Goal: Download file/media

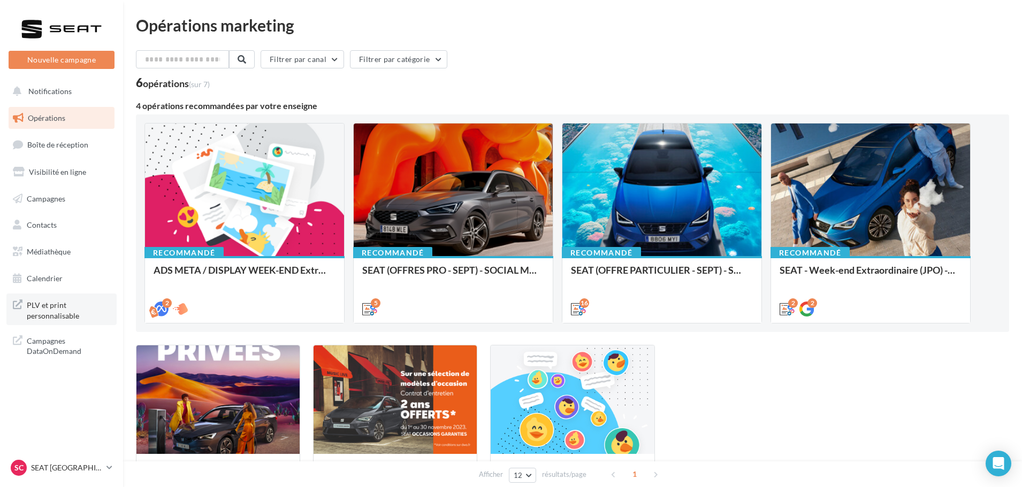
click at [26, 306] on link "PLV et print personnalisable" at bounding box center [61, 310] width 110 height 32
click at [59, 247] on span "Médiathèque" at bounding box center [49, 251] width 44 height 9
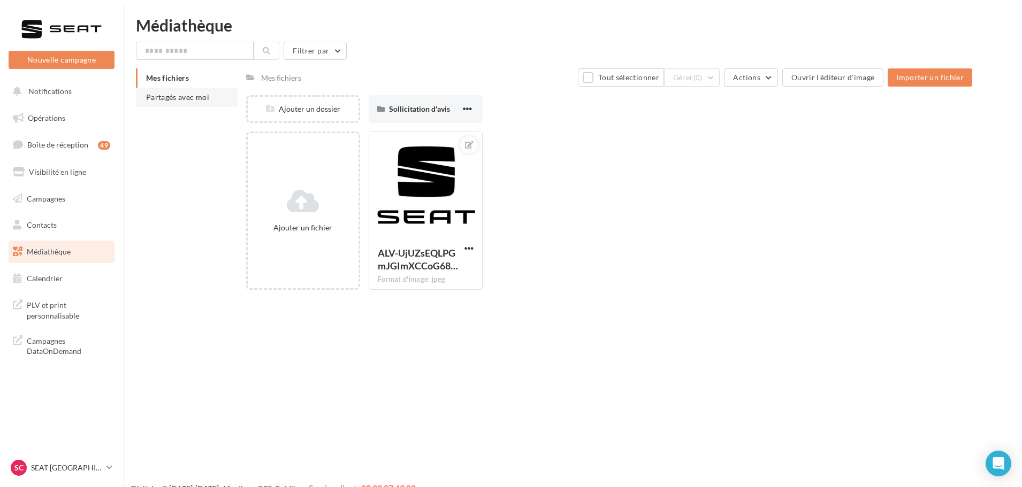
click at [173, 92] on li "Partagés avec moi" at bounding box center [187, 97] width 102 height 19
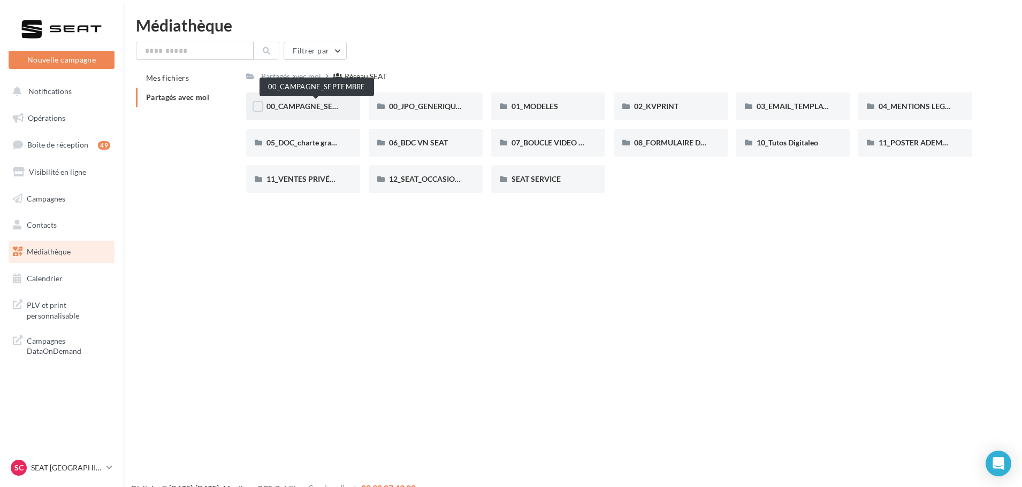
click at [307, 107] on span "00_CAMPAGNE_SEPTEMBRE" at bounding box center [316, 106] width 100 height 9
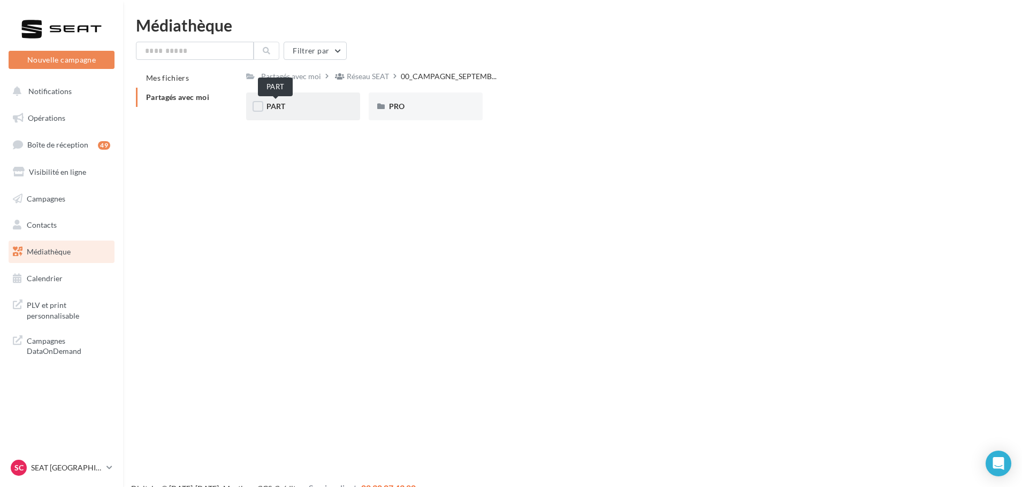
click at [278, 110] on span "PART" at bounding box center [275, 106] width 19 height 9
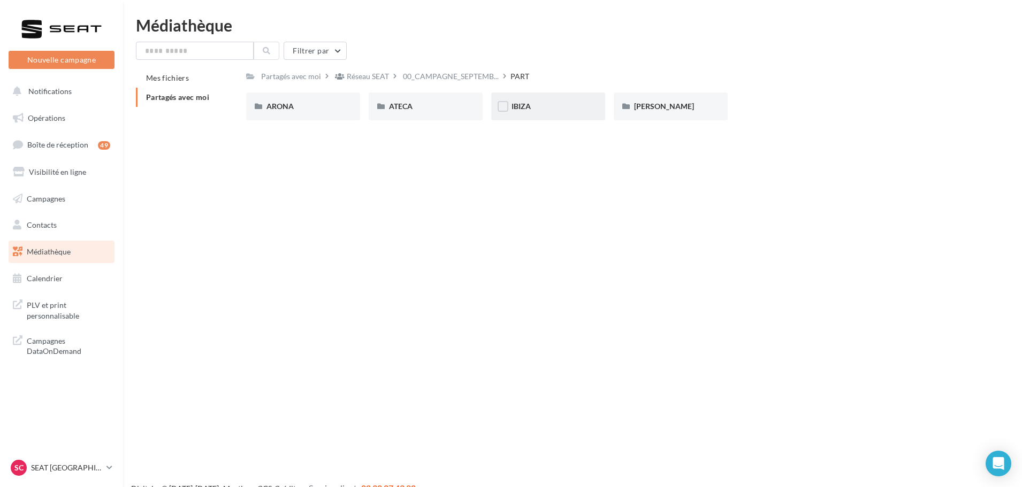
click at [533, 106] on div "IBIZA" at bounding box center [547, 106] width 73 height 11
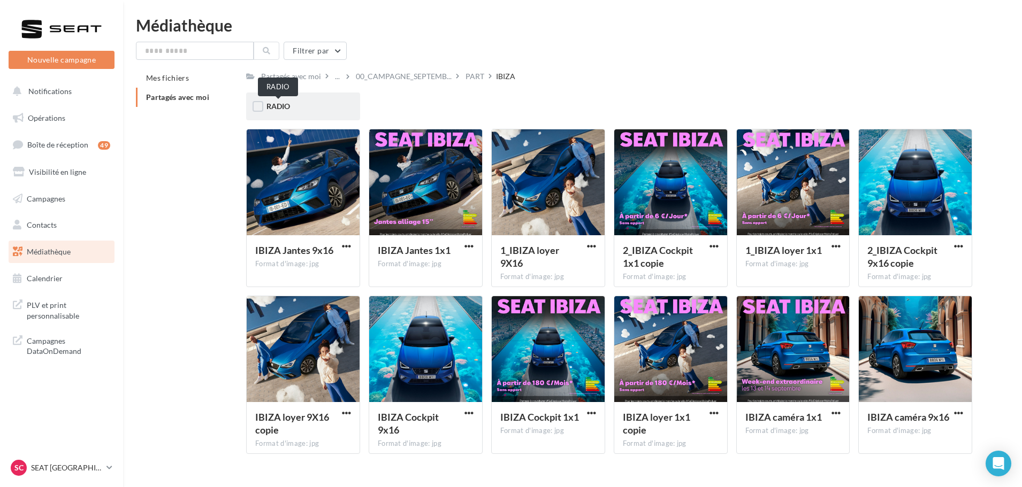
click at [285, 104] on span "RADIO" at bounding box center [278, 106] width 24 height 9
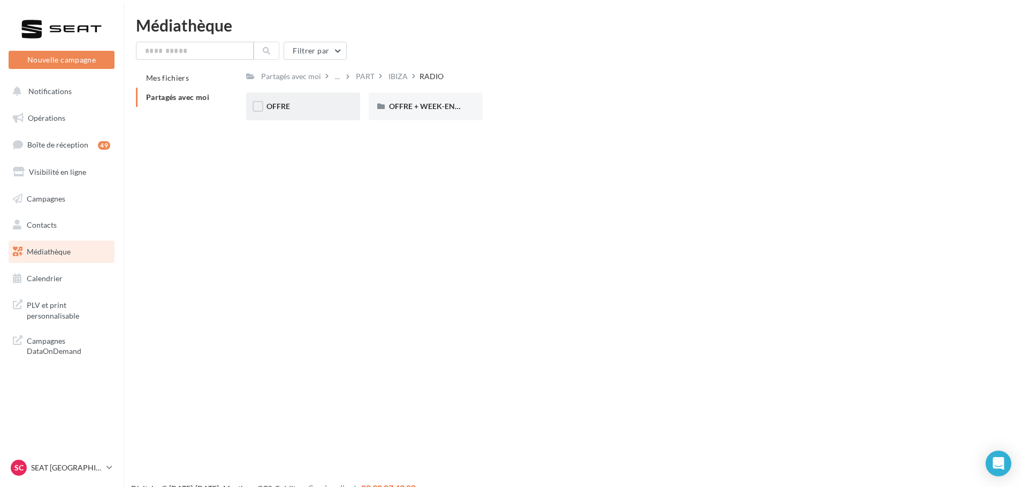
click at [308, 109] on div "OFFRE" at bounding box center [302, 106] width 73 height 11
click at [312, 106] on div "MP3" at bounding box center [302, 106] width 73 height 11
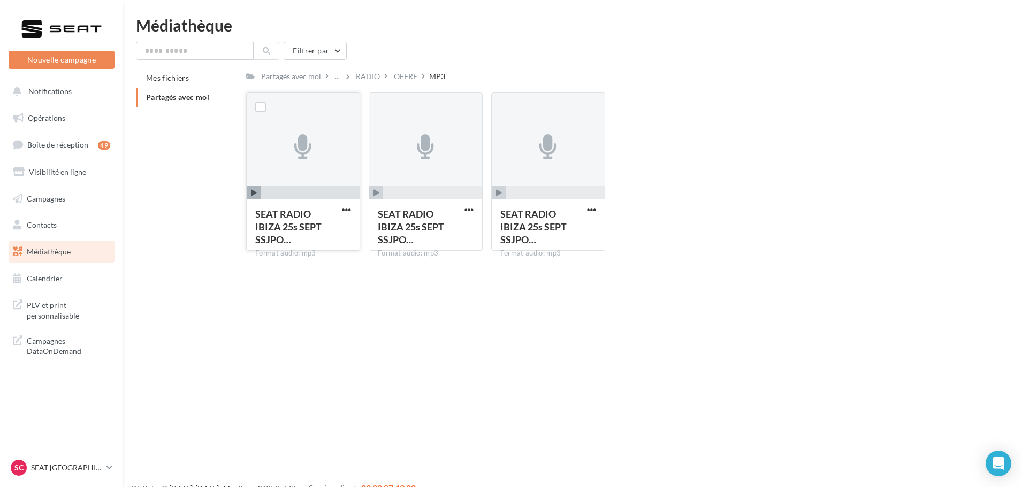
click at [257, 194] on span "button" at bounding box center [254, 193] width 14 height 14
click at [255, 190] on icon "button" at bounding box center [254, 193] width 6 height 6
click at [767, 166] on div "SEAT RADIO IBIZA 25s SEPT SSJPO… Format audio: mp3 SEAT RADIO IBIZA 25s SEPT SS…" at bounding box center [613, 176] width 734 height 167
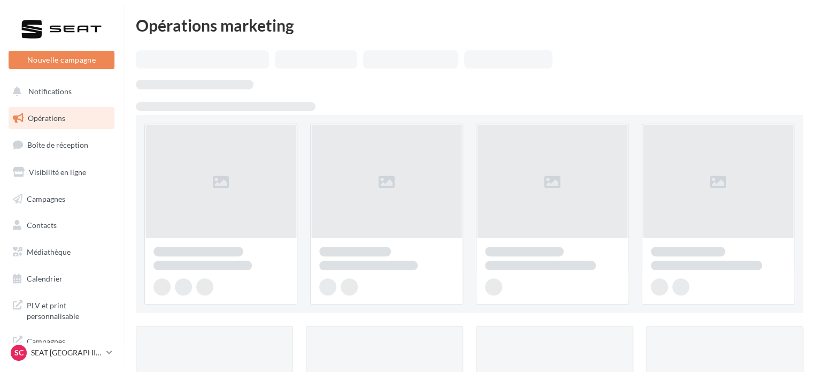
click at [62, 265] on ul "Opérations Boîte de réception Visibilité en ligne Campagnes Contacts Mes cibles…" at bounding box center [61, 198] width 114 height 191
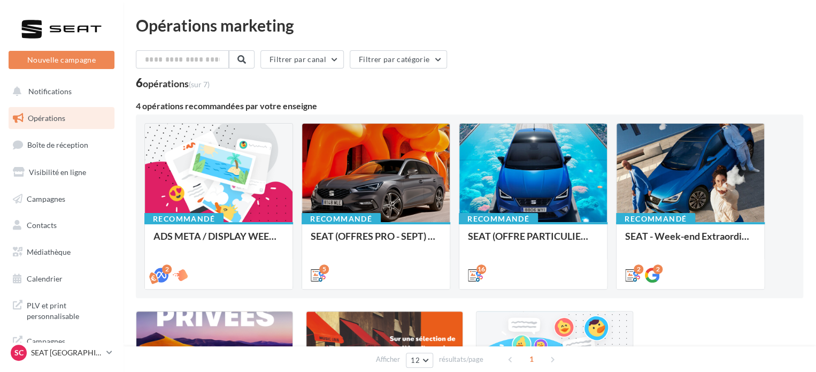
click at [62, 263] on ul "Opérations Boîte de réception Visibilité en ligne Campagnes Contacts Mes cibles…" at bounding box center [61, 198] width 114 height 191
click at [61, 256] on span "Médiathèque" at bounding box center [49, 251] width 44 height 9
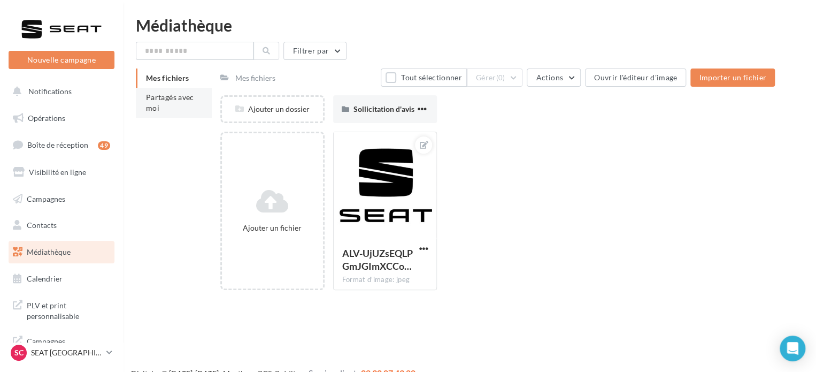
click at [152, 107] on span "Partagés avec moi" at bounding box center [170, 103] width 48 height 20
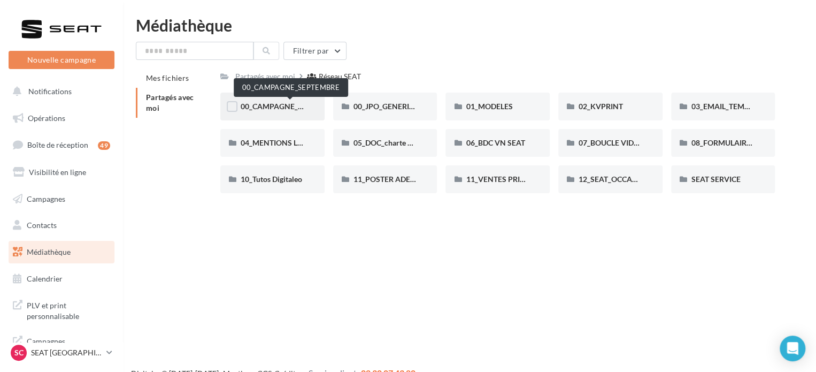
click at [277, 106] on span "00_CAMPAGNE_SEPTEMBRE" at bounding box center [291, 106] width 100 height 9
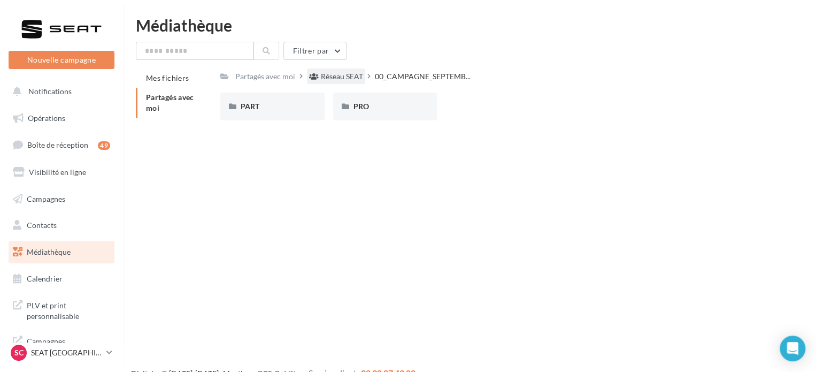
click at [327, 78] on div "Réseau SEAT" at bounding box center [342, 76] width 42 height 11
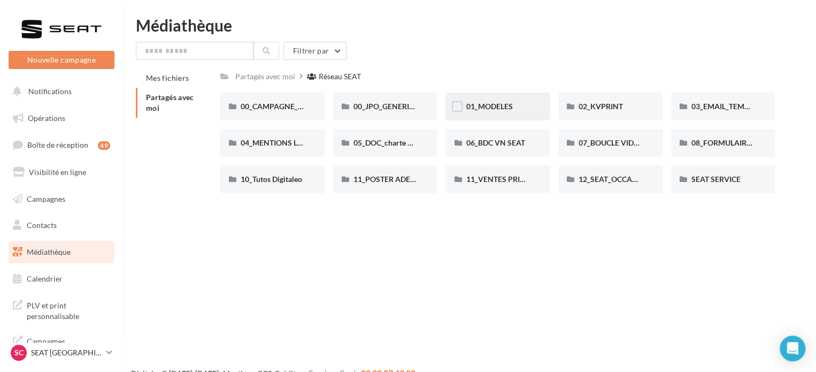
click at [510, 106] on span "01_MODELES" at bounding box center [489, 106] width 47 height 9
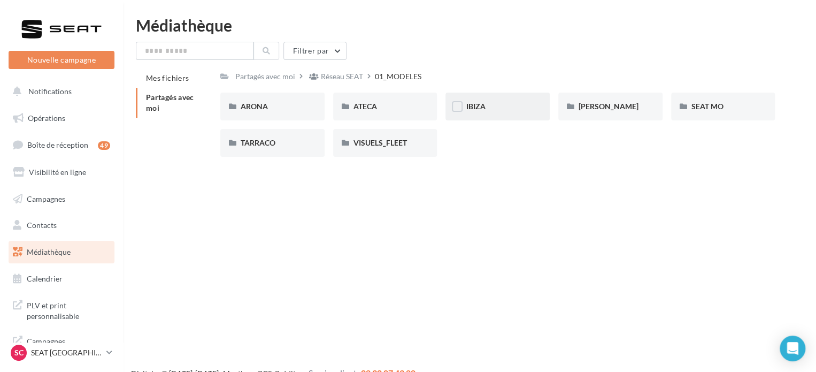
click at [494, 109] on div "IBIZA" at bounding box center [498, 106] width 64 height 11
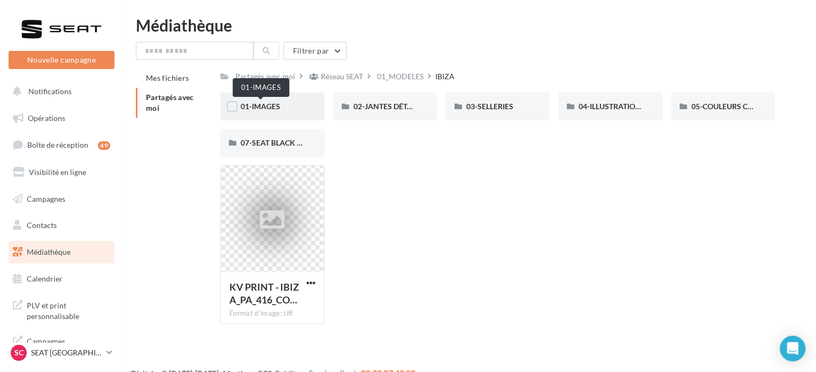
click at [271, 109] on span "01-IMAGES" at bounding box center [261, 106] width 40 height 9
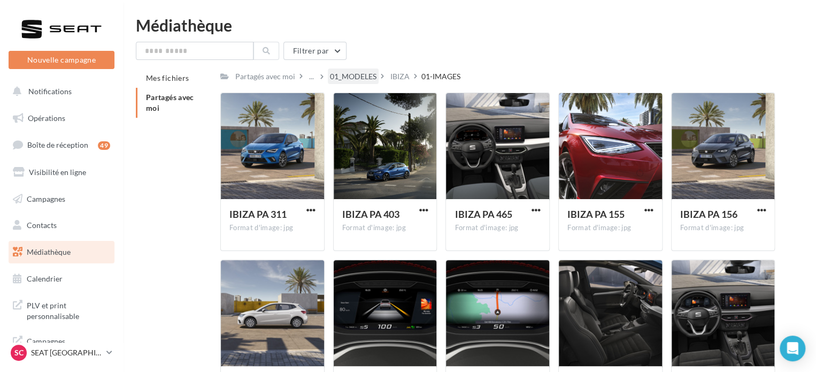
click at [351, 76] on div "01_MODELES" at bounding box center [353, 76] width 47 height 11
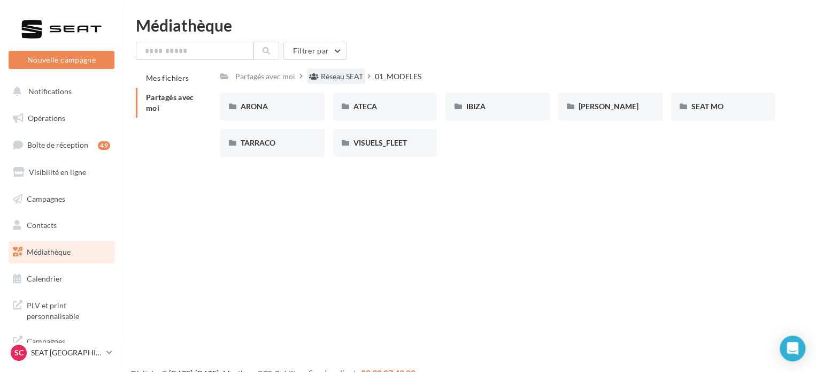
click at [336, 79] on div "Réseau SEAT" at bounding box center [342, 76] width 42 height 11
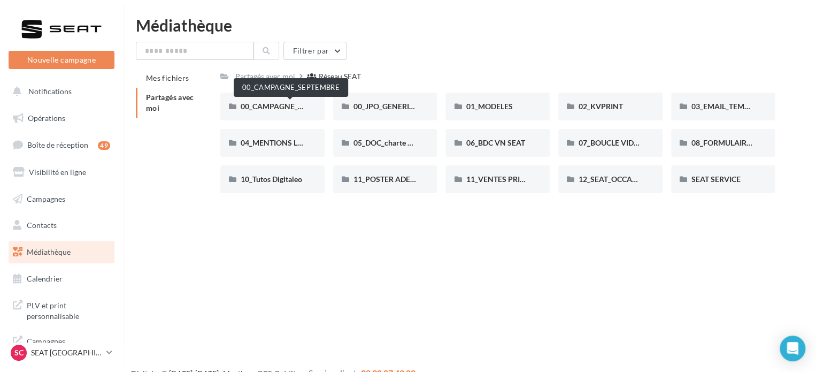
click at [275, 109] on span "00_CAMPAGNE_SEPTEMBRE" at bounding box center [291, 106] width 100 height 9
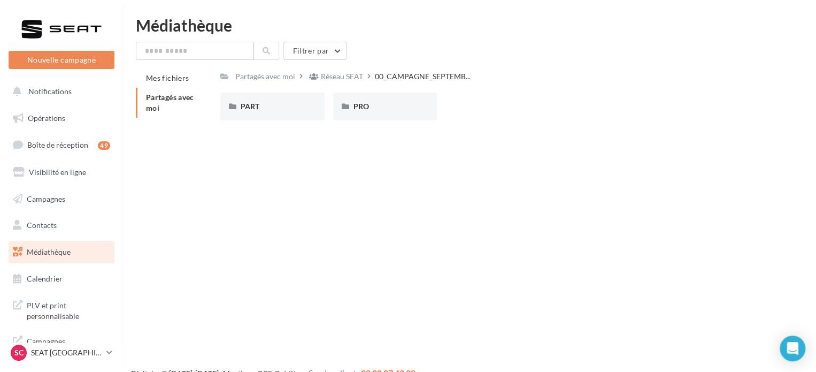
click at [275, 109] on div "PART" at bounding box center [273, 106] width 64 height 11
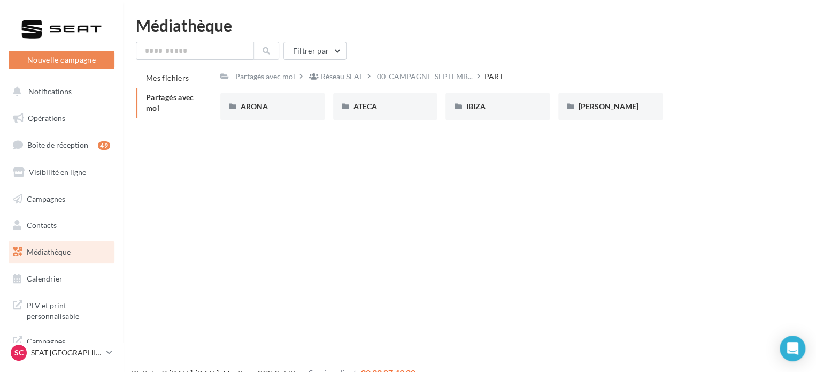
drag, startPoint x: 325, startPoint y: 83, endPoint x: 374, endPoint y: 195, distance: 121.9
click at [374, 195] on div "Nouvelle campagne Nouvelle campagne Notifications Opérations Boîte de réception…" at bounding box center [408, 203] width 816 height 372
click at [504, 107] on div "IBIZA" at bounding box center [498, 106] width 64 height 11
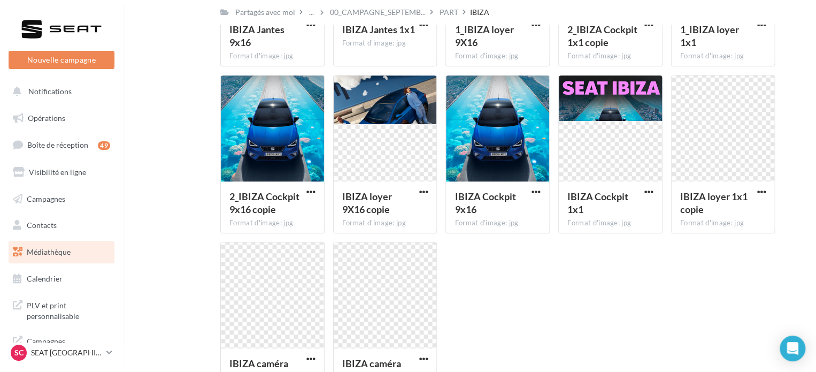
scroll to position [143, 0]
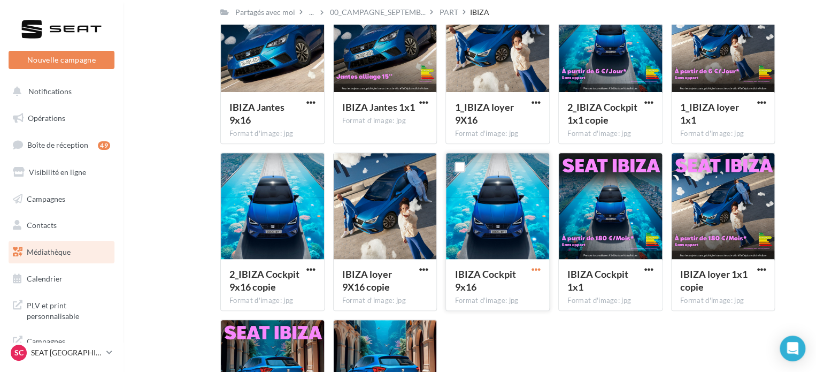
click at [534, 267] on span "button" at bounding box center [536, 269] width 9 height 9
click at [519, 295] on button "Télécharger" at bounding box center [489, 291] width 107 height 28
click at [646, 266] on span "button" at bounding box center [649, 269] width 9 height 9
click at [641, 287] on button "Télécharger" at bounding box center [602, 291] width 107 height 28
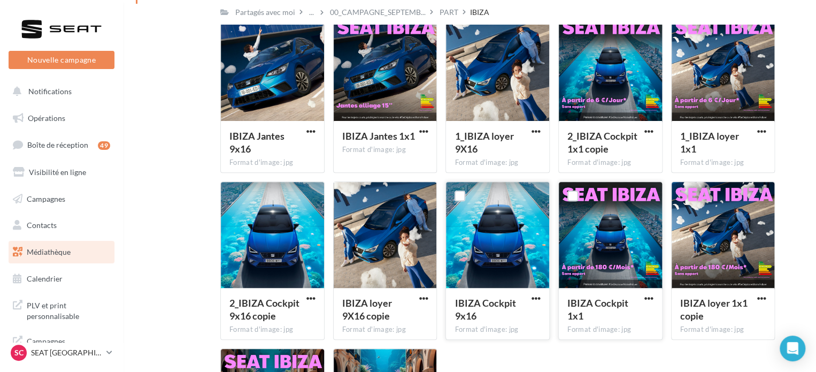
scroll to position [89, 0]
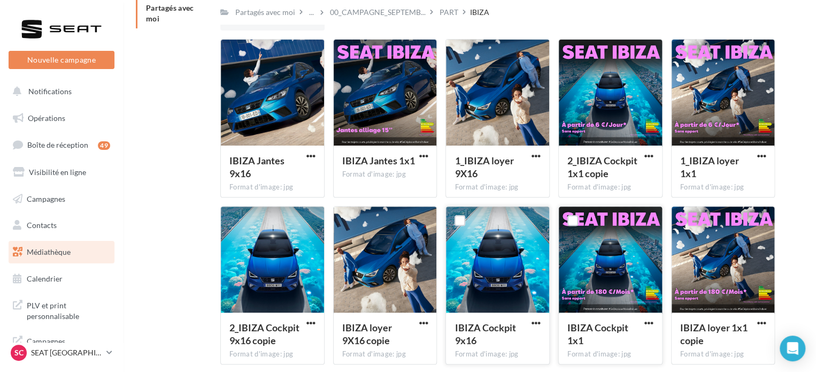
click at [83, 104] on ul "Opérations Boîte de réception 49 Visibilité en ligne Campagnes Contacts Mes cib…" at bounding box center [61, 198] width 114 height 191
click at [85, 115] on link "Opérations" at bounding box center [61, 118] width 110 height 22
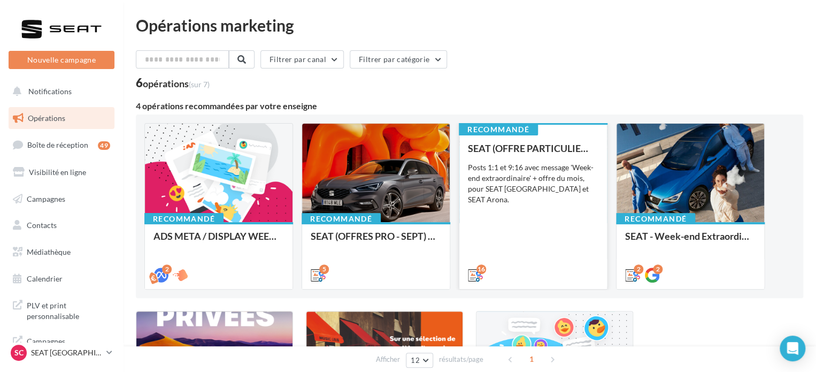
click at [569, 182] on div "Posts 1:1 et 9:16 avec message 'Week-end extraordinaire' + offre du mois, pour …" at bounding box center [533, 183] width 131 height 43
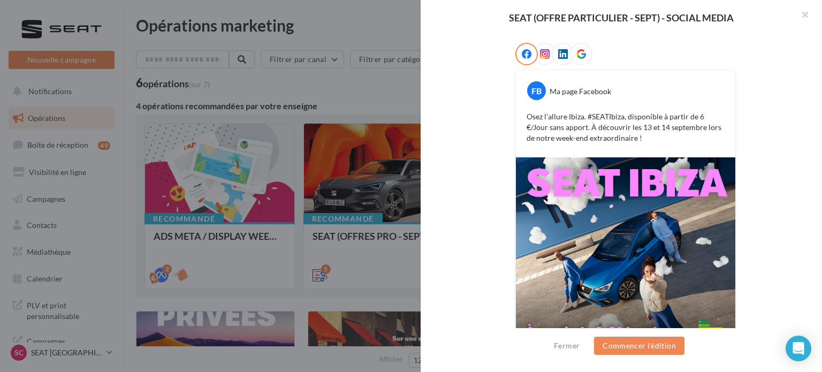
scroll to position [62, 0]
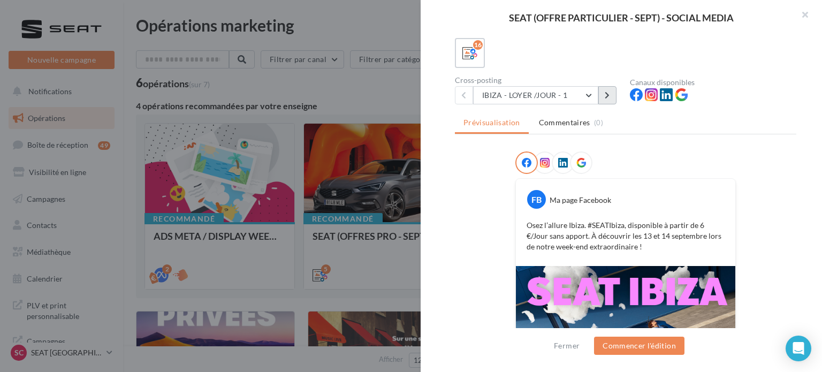
click at [606, 97] on icon at bounding box center [606, 94] width 5 height 7
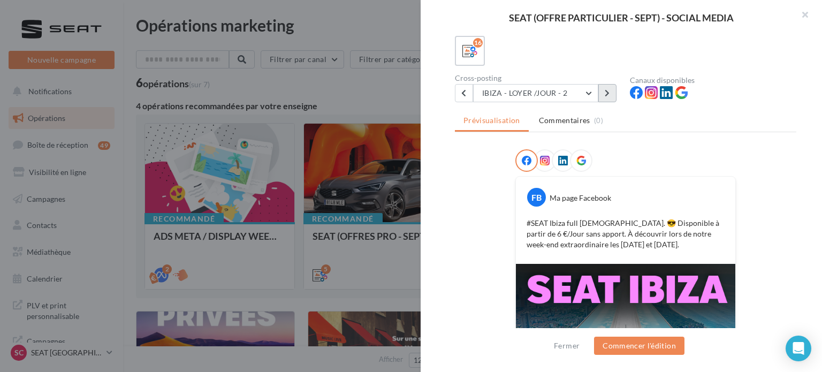
scroll to position [0, 0]
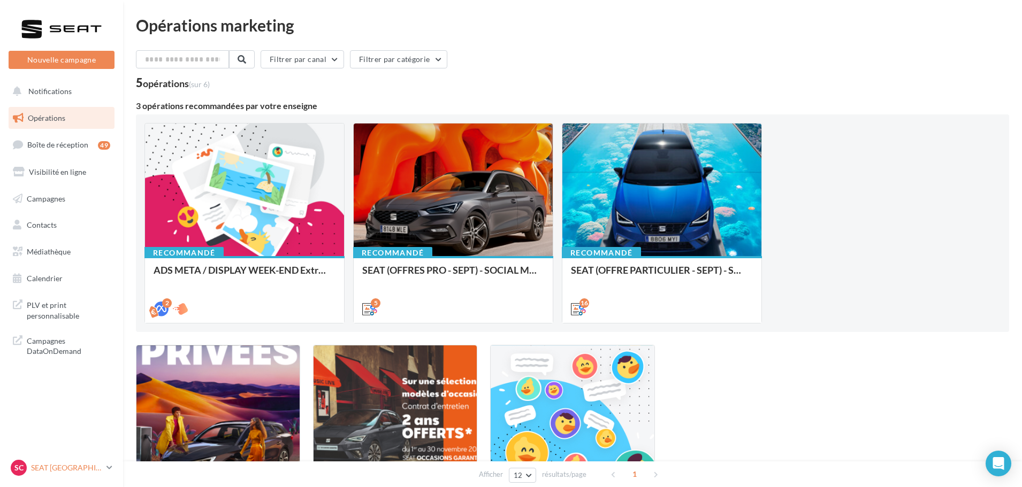
drag, startPoint x: 81, startPoint y: 473, endPoint x: 70, endPoint y: 454, distance: 23.0
click at [81, 371] on div "SC SEAT CAEN SEAT-IFS" at bounding box center [56, 468] width 91 height 16
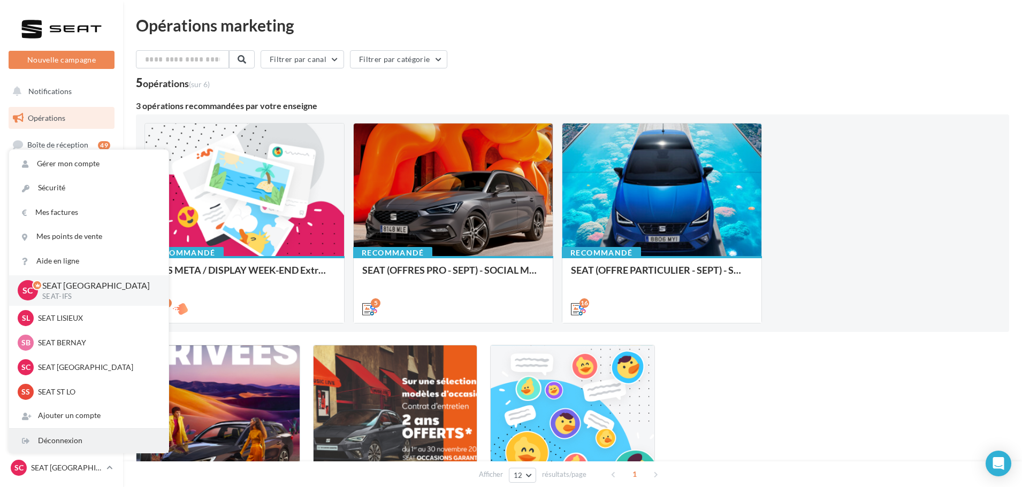
click at [70, 371] on div "Déconnexion" at bounding box center [88, 441] width 159 height 24
